Goal: Task Accomplishment & Management: Manage account settings

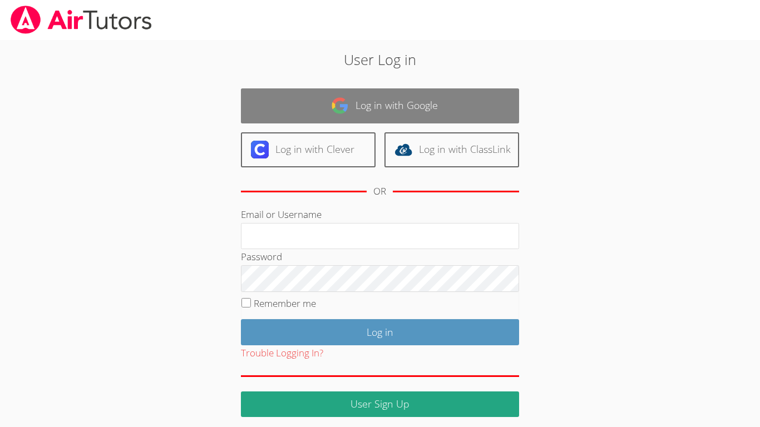
click at [353, 93] on link "Log in with Google" at bounding box center [380, 105] width 278 height 35
